Goal: Task Accomplishment & Management: Complete application form

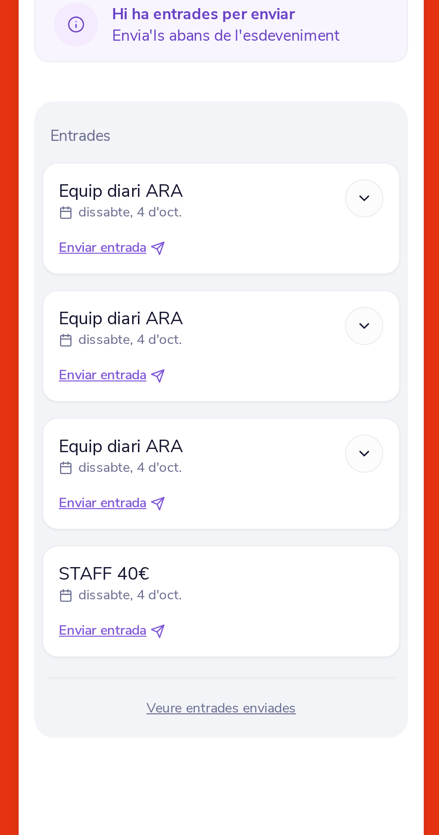
click at [175, 359] on span "Enviar entrada" at bounding box center [165, 362] width 40 height 9
select select "34"
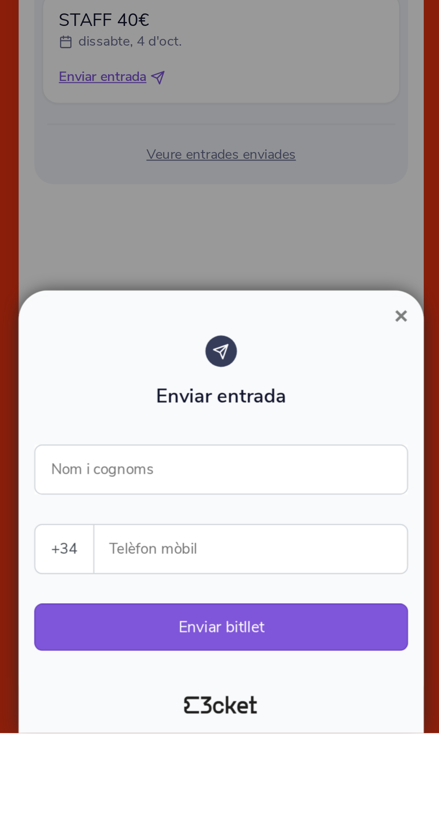
click at [303, 651] on span "×" at bounding box center [301, 645] width 6 height 12
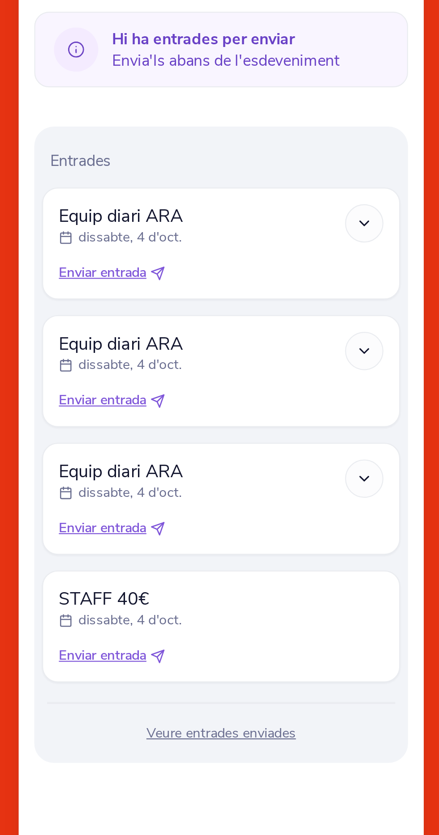
click at [179, 421] on span "Enviar entrada" at bounding box center [165, 420] width 40 height 9
select select "34"
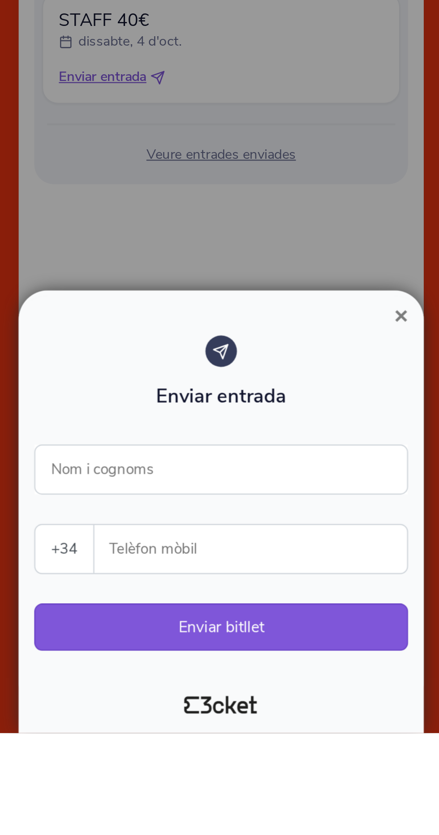
click at [302, 651] on span "×" at bounding box center [301, 645] width 6 height 12
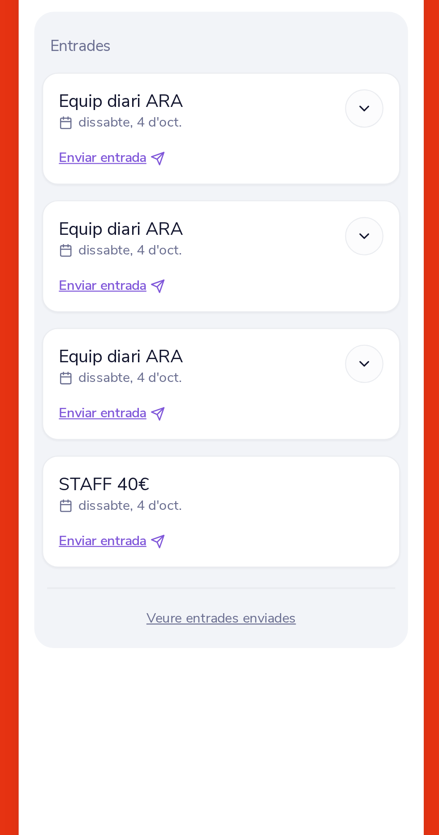
click at [183, 478] on span "Enviar entrada" at bounding box center [165, 478] width 40 height 9
select select "34"
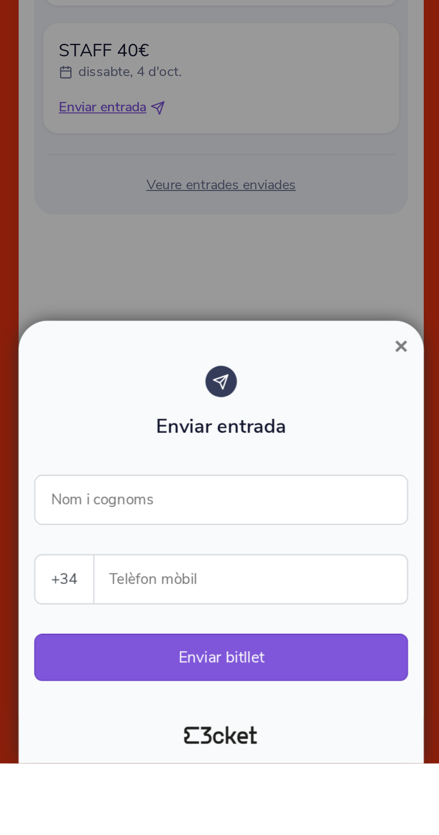
click at [304, 651] on button "×" at bounding box center [301, 645] width 21 height 11
